Goal: Task Accomplishment & Management: Manage account settings

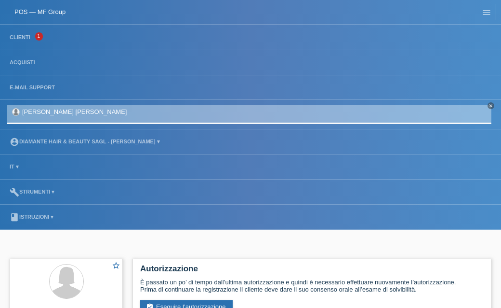
click at [29, 43] on li "Clienti 1" at bounding box center [250, 37] width 501 height 25
click at [27, 34] on li "Clienti 1" at bounding box center [250, 37] width 501 height 25
click at [25, 38] on link "Clienti" at bounding box center [20, 37] width 30 height 6
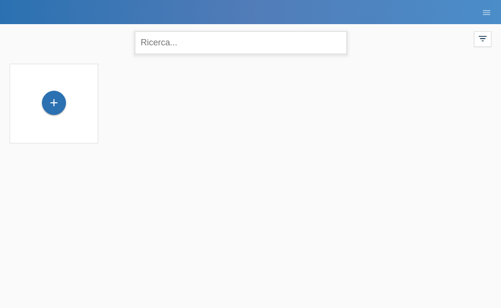
click at [228, 52] on input "text" at bounding box center [241, 42] width 212 height 23
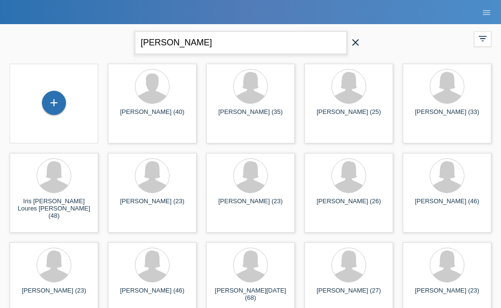
type input "sophia"
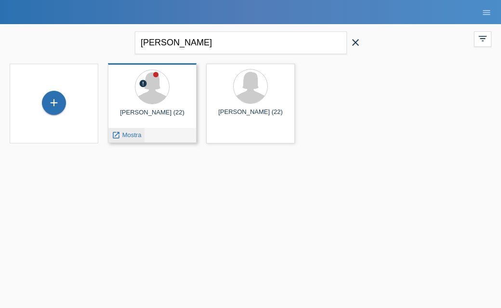
click at [135, 133] on span "Mostra" at bounding box center [131, 134] width 19 height 7
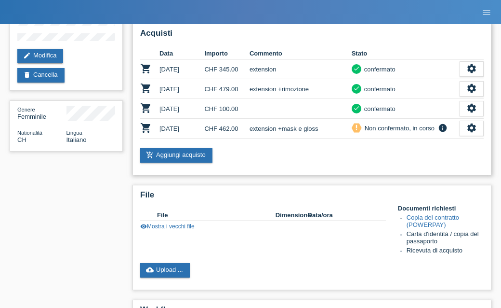
scroll to position [245, 0]
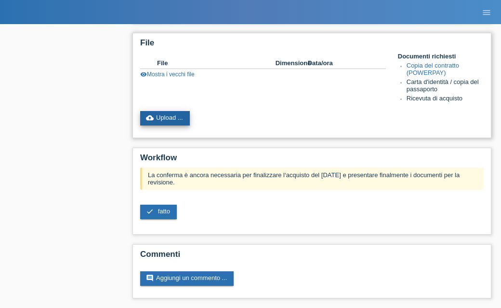
click at [171, 116] on link "cloud_upload Upload ..." at bounding box center [165, 118] width 50 height 14
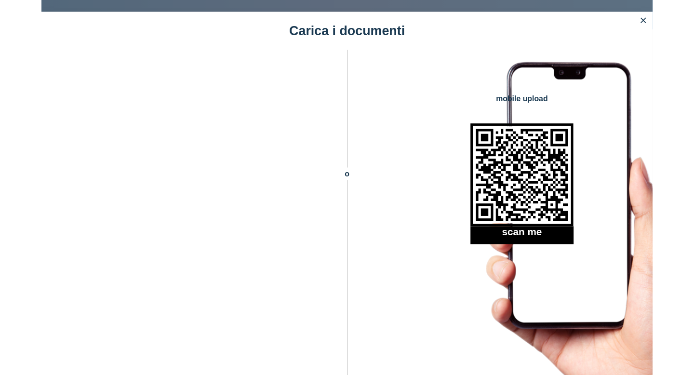
scroll to position [104, 0]
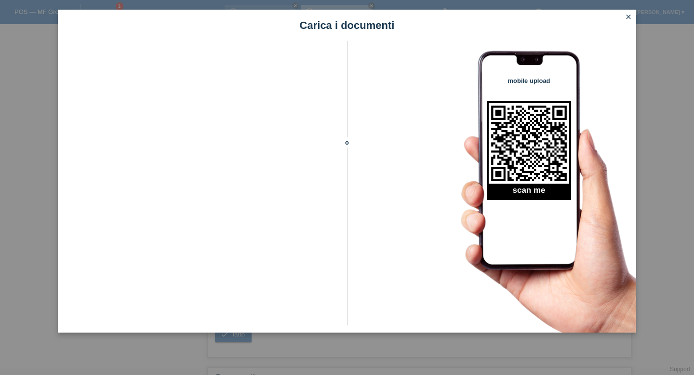
click at [501, 17] on icon "close" at bounding box center [629, 17] width 8 height 8
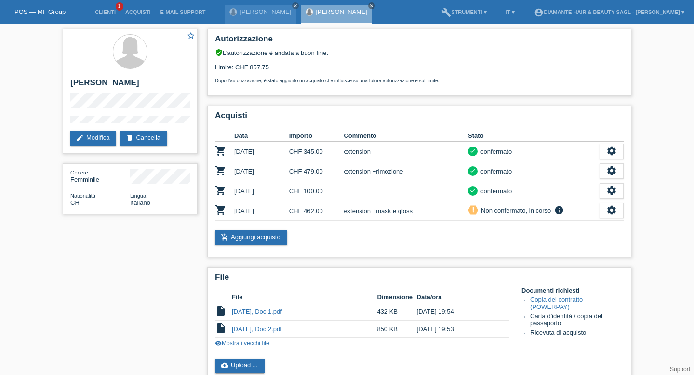
scroll to position [96, 0]
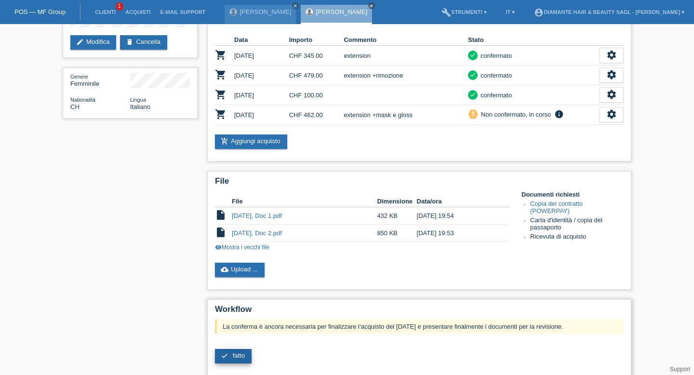
click at [229, 363] on link "check fatto" at bounding box center [233, 356] width 37 height 14
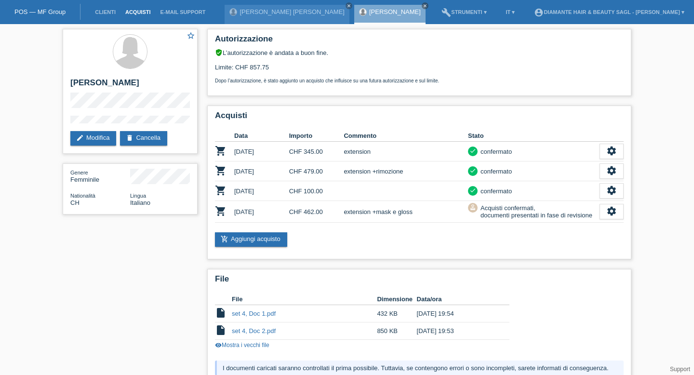
click at [135, 14] on link "Acquisti" at bounding box center [138, 12] width 35 height 6
